Goal: Information Seeking & Learning: Learn about a topic

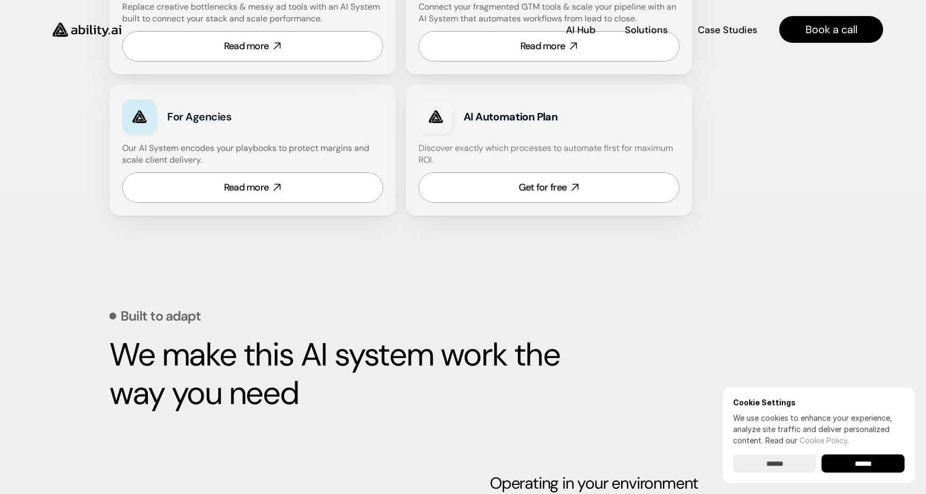
scroll to position [750, 0]
click at [728, 24] on p "Case Studies" at bounding box center [727, 29] width 58 height 13
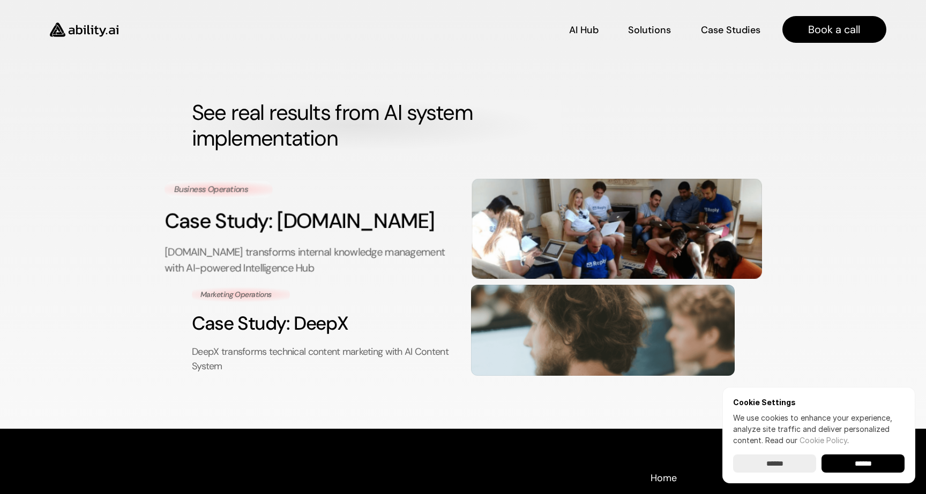
click at [325, 230] on h3 "Case Study: Reply.io" at bounding box center [309, 221] width 290 height 29
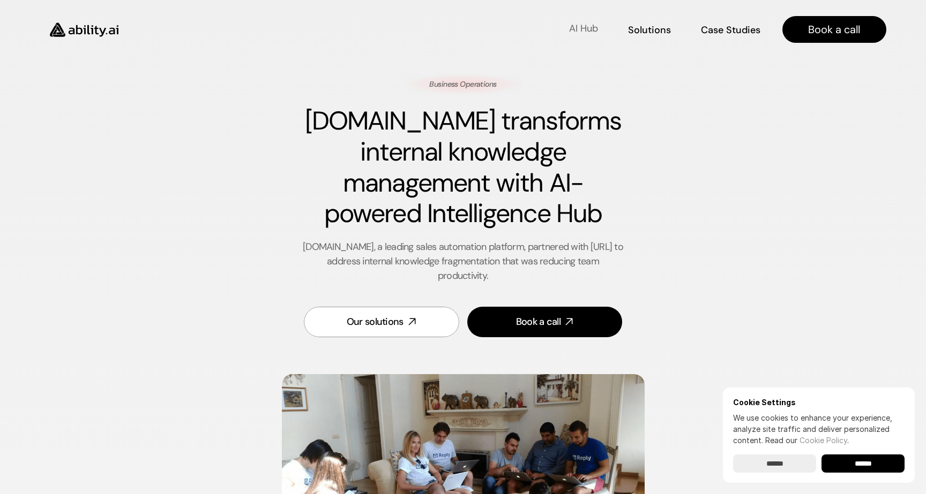
click at [580, 35] on p "AI Hub" at bounding box center [583, 28] width 29 height 13
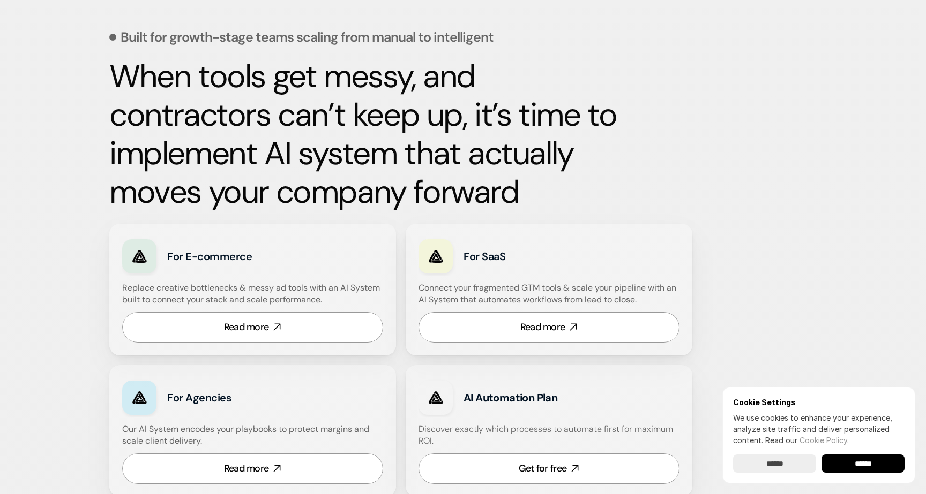
scroll to position [471, 0]
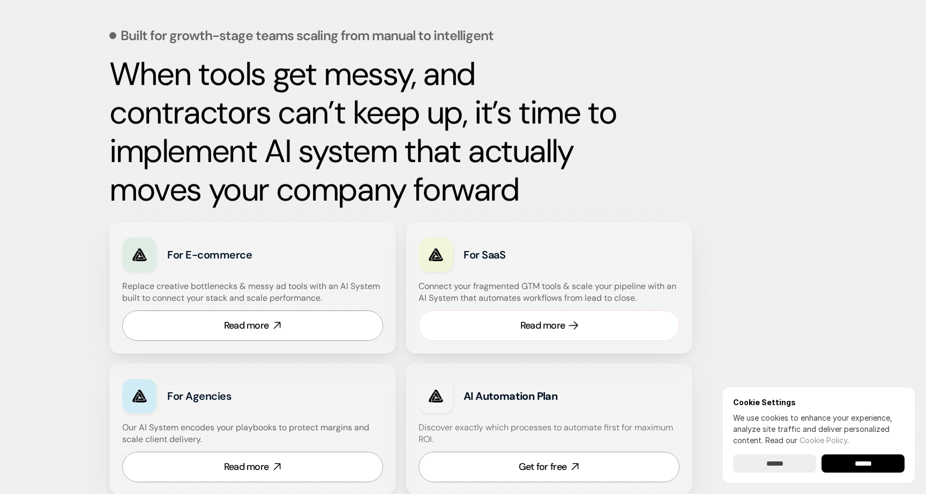
click at [532, 333] on link "Read more" at bounding box center [548, 326] width 261 height 31
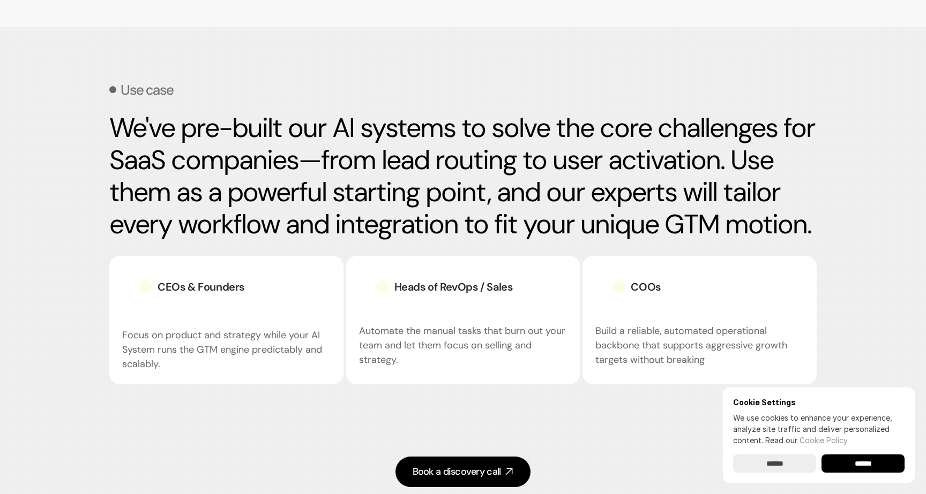
scroll to position [1337, 0]
click at [245, 336] on h3 "Focus on product and strategy while your AI System runs the GTM engine predicta…" at bounding box center [226, 349] width 208 height 43
click at [215, 276] on div "CEOs & Founders" at bounding box center [191, 286] width 139 height 36
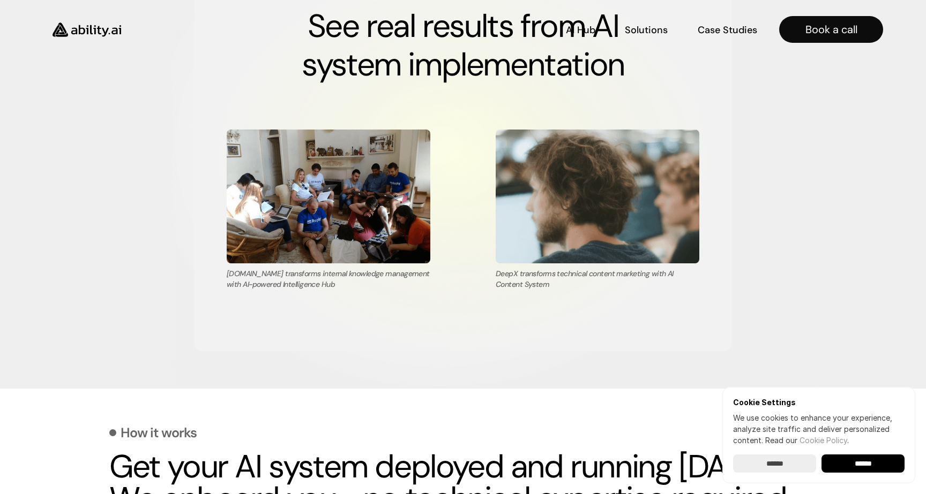
scroll to position [1952, 0]
